Goal: Find specific page/section: Find specific page/section

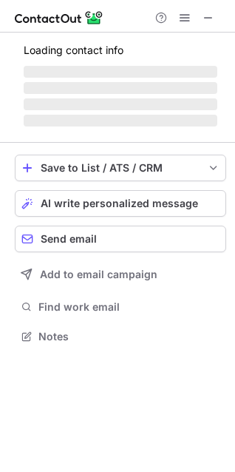
scroll to position [322, 235]
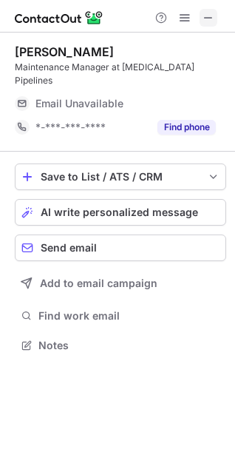
click at [210, 19] on span at bounding box center [209, 18] width 12 height 12
